Goal: Transaction & Acquisition: Purchase product/service

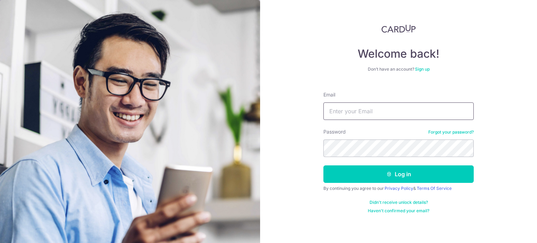
type input "MATTHEWX05@GMAIL.COM"
click at [424, 112] on input "MATTHEWX05@GMAIL.COM" at bounding box center [399, 111] width 150 height 17
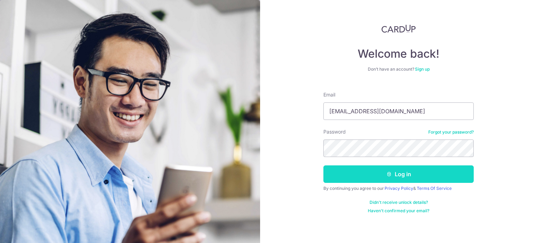
click at [466, 179] on button "Log in" at bounding box center [399, 173] width 150 height 17
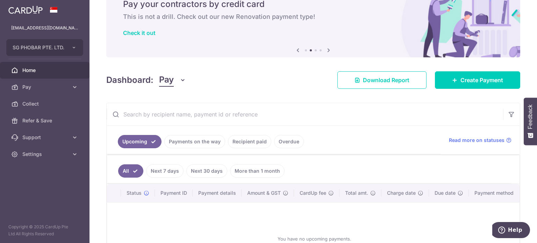
scroll to position [37, 0]
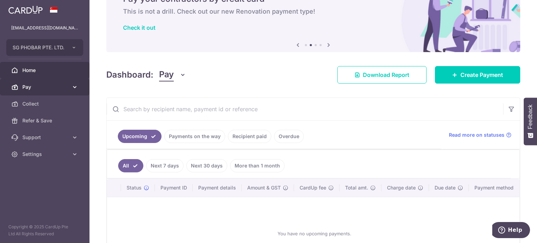
click at [41, 84] on span "Pay" at bounding box center [45, 87] width 46 height 7
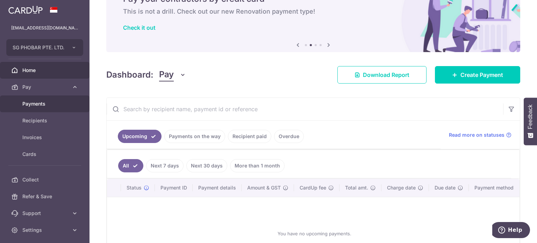
click at [49, 104] on span "Payments" at bounding box center [45, 103] width 46 height 7
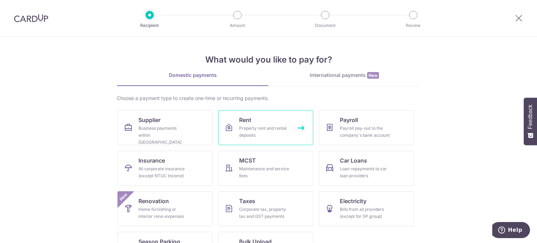
click at [239, 131] on div "Property rent and rental deposits" at bounding box center [264, 132] width 50 height 14
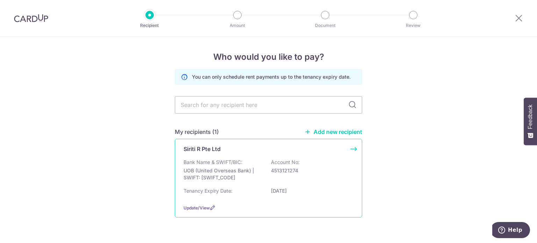
click at [239, 161] on p "Bank Name & SWIFT/BIC:" at bounding box center [213, 162] width 59 height 7
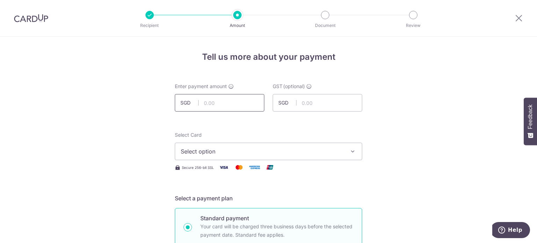
click at [211, 100] on input "text" at bounding box center [220, 102] width 90 height 17
click at [233, 107] on input "27248.45" at bounding box center [220, 102] width 90 height 17
type input "27,248.45"
click at [259, 149] on span "Select option" at bounding box center [262, 151] width 163 height 8
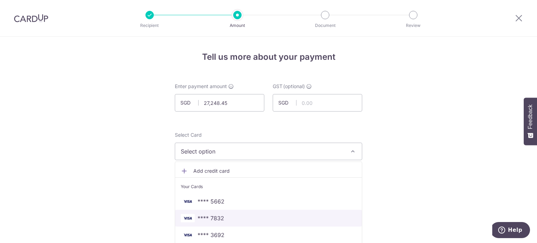
click at [248, 216] on span "**** 7832" at bounding box center [269, 218] width 176 height 8
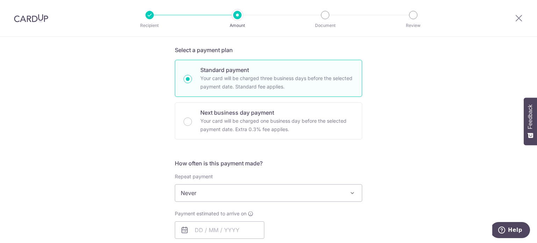
scroll to position [149, 0]
drag, startPoint x: 415, startPoint y: 201, endPoint x: 327, endPoint y: 197, distance: 87.2
click at [327, 197] on span "Never" at bounding box center [268, 192] width 187 height 17
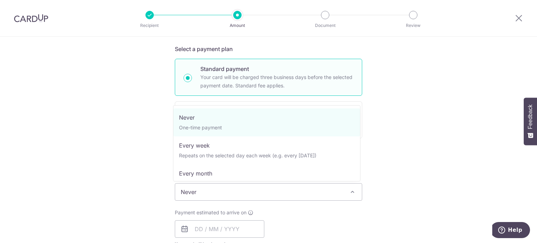
click at [327, 197] on span "Never" at bounding box center [268, 192] width 187 height 17
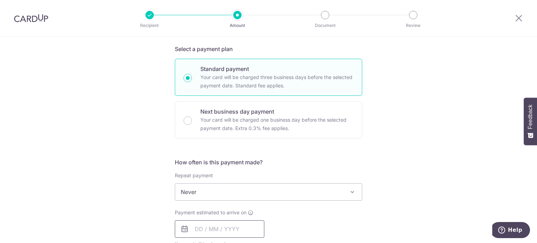
click at [234, 227] on input "text" at bounding box center [220, 228] width 90 height 17
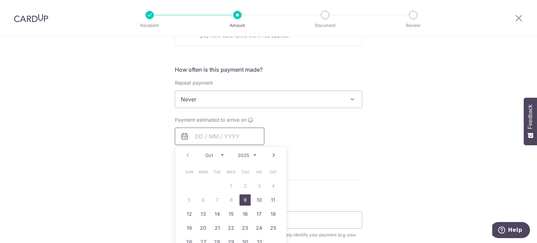
scroll to position [243, 0]
click at [244, 196] on link "9" at bounding box center [245, 199] width 11 height 11
type input "09/10/2025"
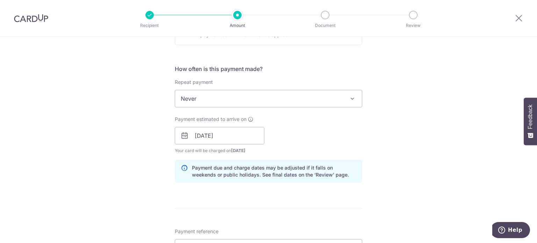
scroll to position [304, 0]
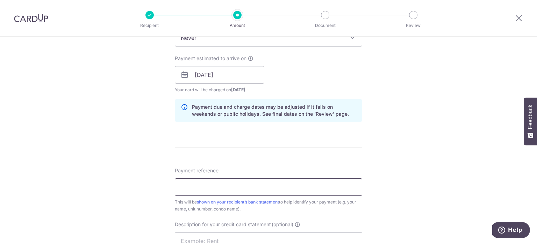
click at [283, 183] on input "Payment reference" at bounding box center [269, 186] width 188 height 17
type input "CIMB067"
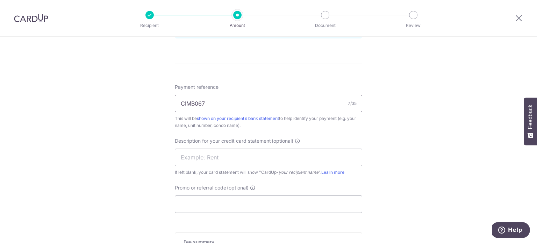
scroll to position [388, 0]
click at [294, 161] on input "text" at bounding box center [269, 156] width 188 height 17
type input "Barpho Rent"
click at [289, 207] on input "Promo or referral code (optional)" at bounding box center [269, 203] width 188 height 17
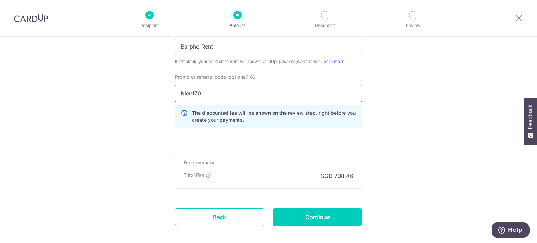
scroll to position [532, 0]
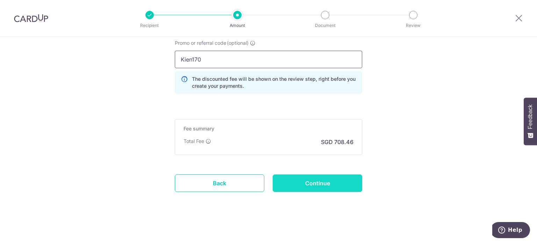
type input "Kien170"
click at [321, 187] on input "Continue" at bounding box center [318, 183] width 90 height 17
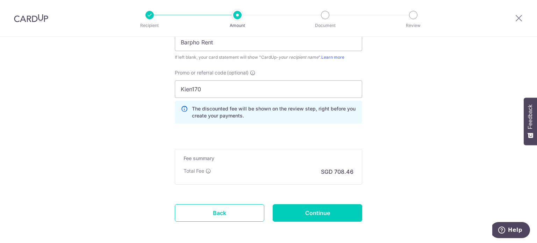
scroll to position [505, 0]
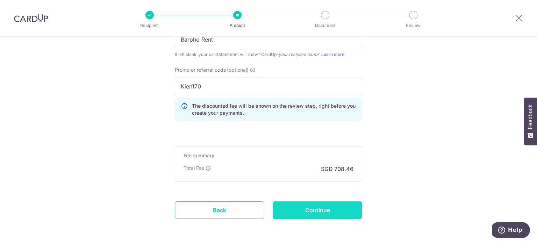
click at [315, 210] on input "Continue" at bounding box center [318, 210] width 90 height 17
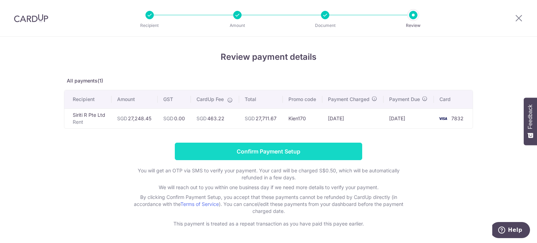
click at [347, 150] on input "Confirm Payment Setup" at bounding box center [269, 151] width 188 height 17
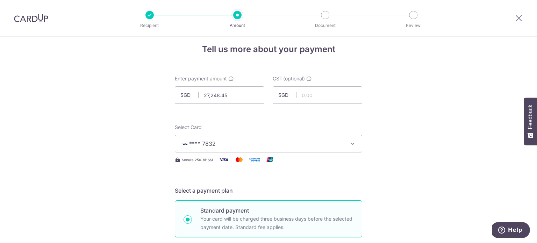
scroll to position [12, 0]
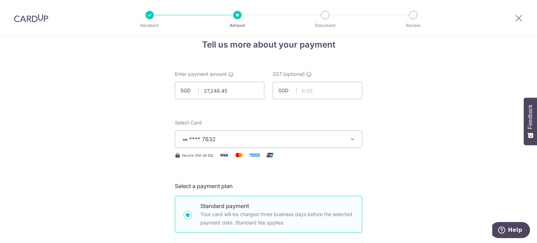
click at [299, 141] on span "**** 7832" at bounding box center [262, 139] width 163 height 8
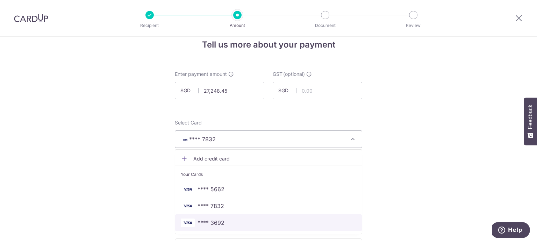
click at [238, 225] on span "**** 3692" at bounding box center [269, 223] width 176 height 8
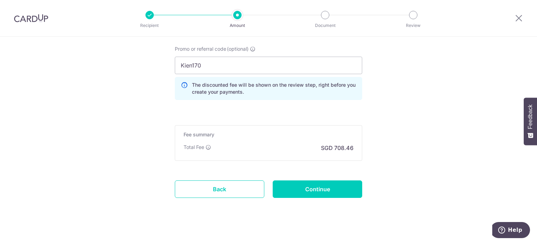
scroll to position [532, 0]
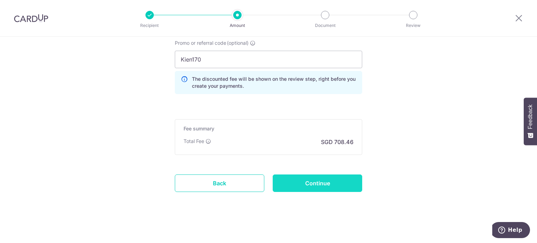
click at [312, 181] on input "Continue" at bounding box center [318, 183] width 90 height 17
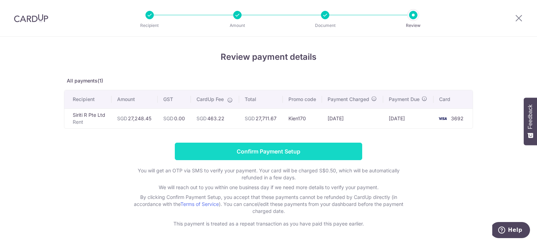
click at [320, 151] on input "Confirm Payment Setup" at bounding box center [269, 151] width 188 height 17
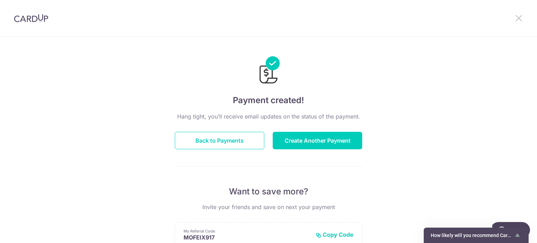
click at [521, 18] on icon at bounding box center [519, 18] width 8 height 9
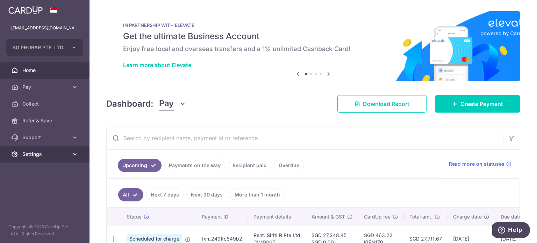
click at [30, 155] on span "Settings" at bounding box center [45, 154] width 46 height 7
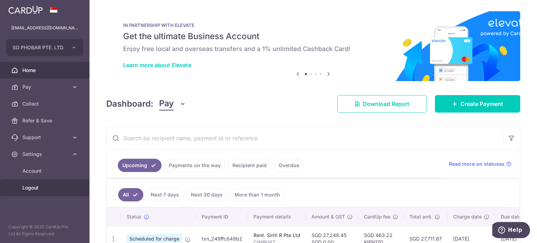
click at [41, 192] on link "Logout" at bounding box center [45, 187] width 90 height 17
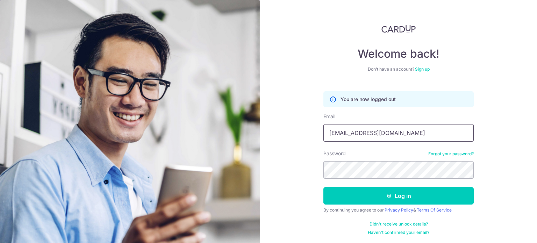
click at [404, 134] on input "MATTHEWX05@GMAIL.COM" at bounding box center [399, 132] width 150 height 17
type input "[EMAIL_ADDRESS][DOMAIN_NAME]"
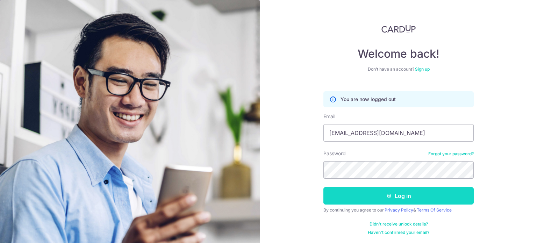
click at [400, 195] on button "Log in" at bounding box center [399, 195] width 150 height 17
